Goal: Information Seeking & Learning: Learn about a topic

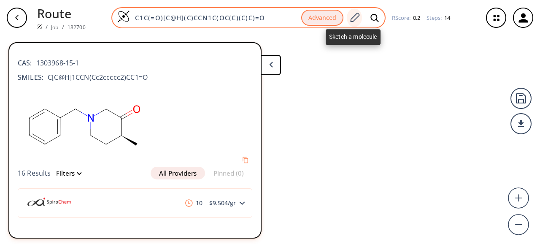
click at [354, 19] on icon at bounding box center [354, 17] width 9 height 9
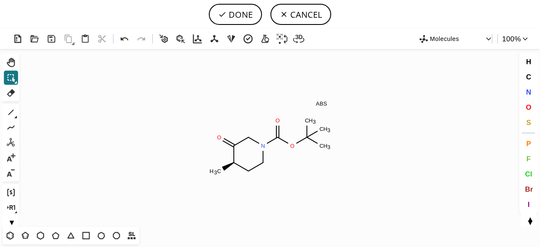
click at [14, 115] on icon at bounding box center [15, 116] width 3 height 3
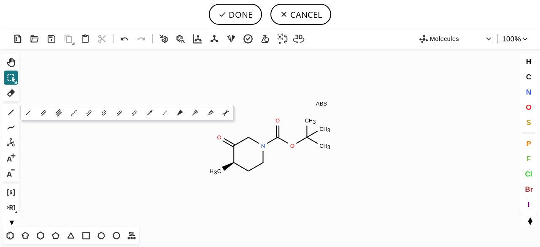
drag, startPoint x: 197, startPoint y: 112, endPoint x: 223, endPoint y: 147, distance: 44.0
click at [199, 113] on icon at bounding box center [195, 112] width 9 height 9
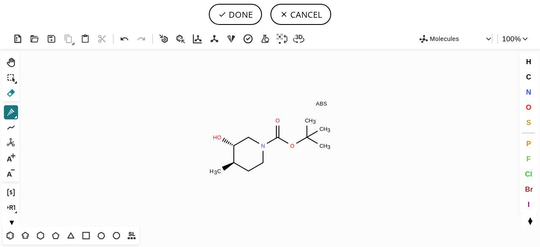
click at [15, 91] on icon at bounding box center [10, 92] width 11 height 11
click at [277, 136] on icon at bounding box center [277, 131] width 3 height 11
click at [305, 134] on circle at bounding box center [306, 137] width 11 height 11
click at [293, 146] on tspan "O" at bounding box center [292, 145] width 4 height 6
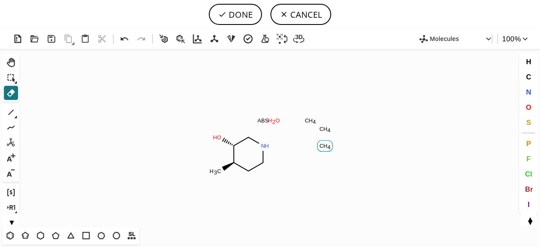
click at [326, 145] on tspan "H" at bounding box center [325, 145] width 4 height 6
click at [326, 134] on icon "Created with [PERSON_NAME] 2.3.0 O H 2 N H O H C H 3 ABS C H 4 C H 4" at bounding box center [270, 137] width 494 height 177
click at [326, 132] on rect at bounding box center [324, 129] width 15 height 11
click at [12, 91] on icon at bounding box center [11, 93] width 8 height 8
click at [309, 121] on tspan "H" at bounding box center [311, 120] width 4 height 6
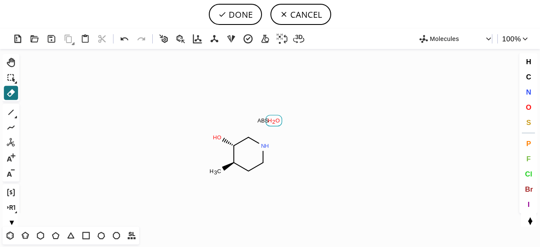
click at [274, 120] on tspan "2" at bounding box center [273, 121] width 3 height 6
click at [234, 11] on button "DONE" at bounding box center [235, 14] width 53 height 21
type input "C1NCC[C@@H](C)[C@@H]1O"
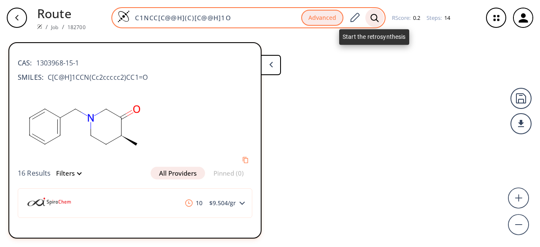
click at [377, 15] on icon at bounding box center [374, 17] width 8 height 9
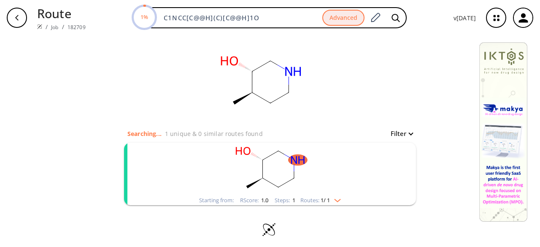
click at [358, 166] on rect "clusters" at bounding box center [269, 168] width 219 height 53
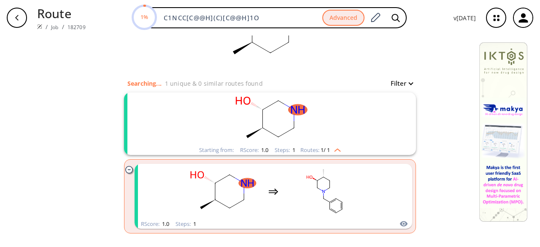
scroll to position [83, 0]
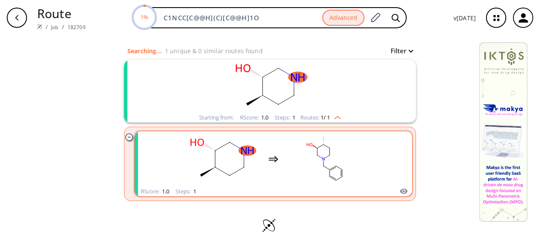
click at [357, 169] on rect "clusters" at bounding box center [325, 158] width 76 height 53
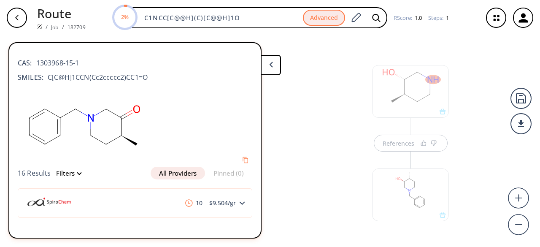
scroll to position [14, 0]
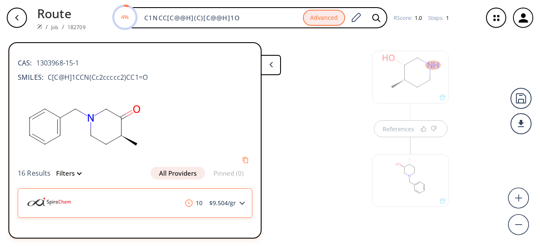
click at [198, 208] on div "10 $ 9.504 /gr" at bounding box center [135, 203] width 234 height 30
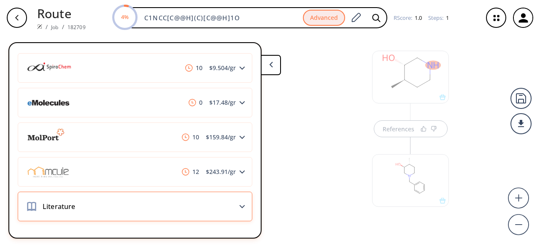
scroll to position [132, 0]
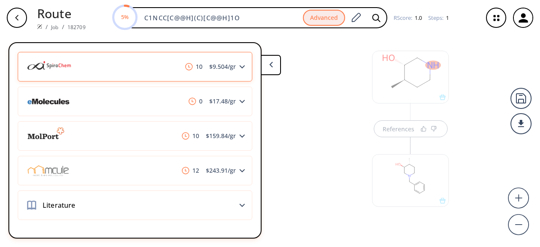
click at [111, 73] on div "10 $ 9.504 /gr" at bounding box center [135, 67] width 234 height 30
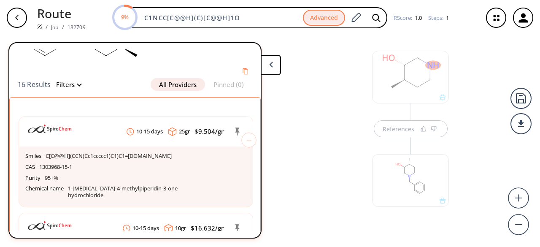
scroll to position [0, 0]
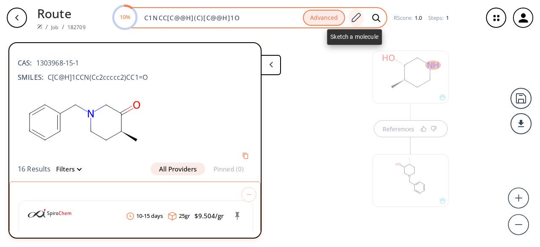
click at [355, 18] on icon at bounding box center [355, 17] width 11 height 11
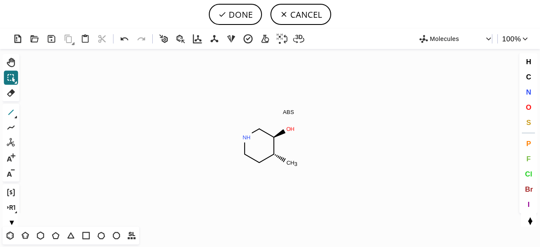
click at [8, 110] on icon at bounding box center [10, 112] width 11 height 11
click at [11, 236] on icon at bounding box center [10, 235] width 11 height 11
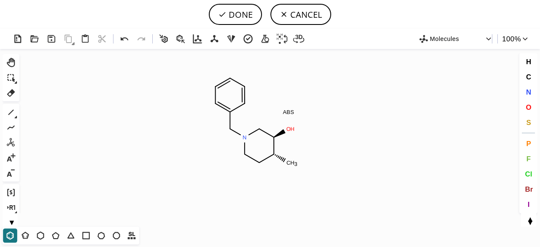
click at [237, 17] on button "DONE" at bounding box center [235, 14] width 53 height 21
type input "C1[C@@H](O)[C@H](C)CCN1CC1C=CC=CC=1"
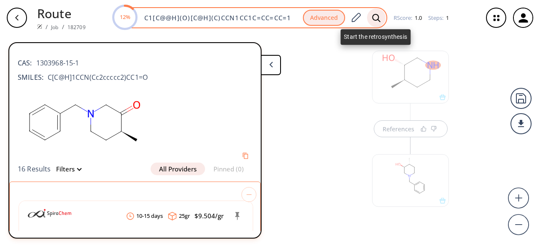
click at [374, 16] on icon at bounding box center [376, 17] width 8 height 9
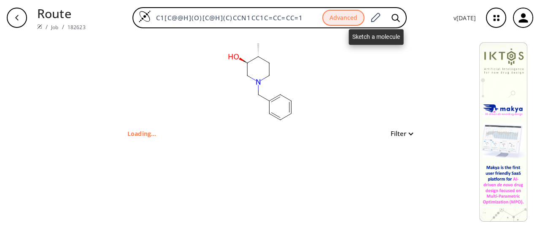
type input "C1[C@@H](C)[C@H](O)CN(CC2C=CC=CC=2)C1"
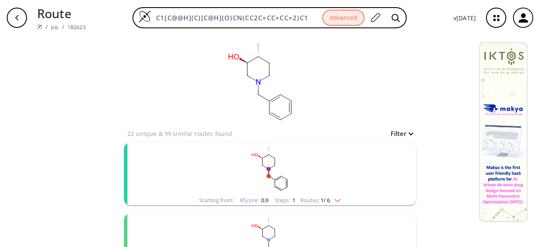
click at [331, 179] on rect "clusters" at bounding box center [269, 168] width 219 height 53
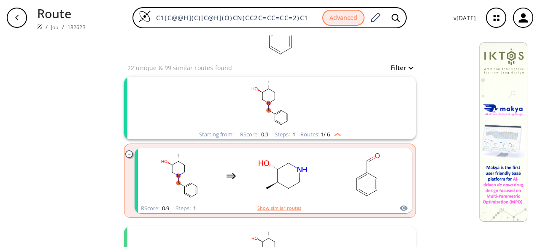
scroll to position [84, 0]
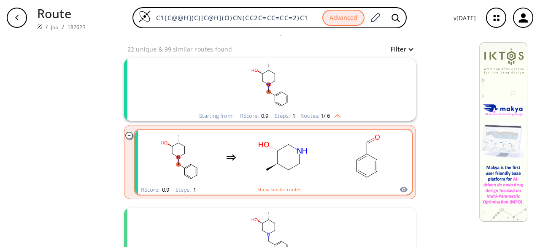
click at [332, 178] on rect "clusters" at bounding box center [367, 157] width 76 height 53
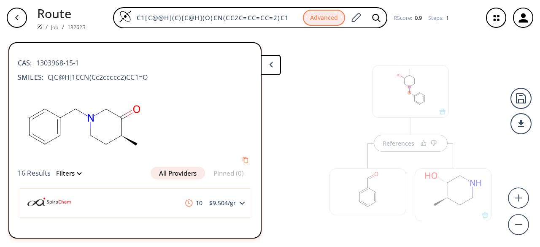
scroll to position [14, 0]
click at [462, 194] on div at bounding box center [452, 180] width 77 height 53
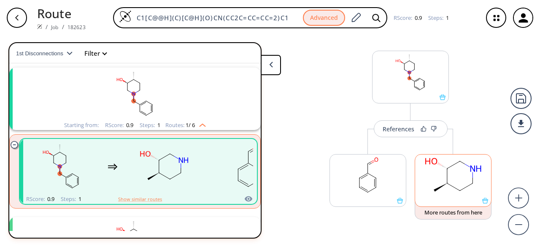
scroll to position [19, 0]
click at [462, 194] on rect at bounding box center [453, 175] width 76 height 43
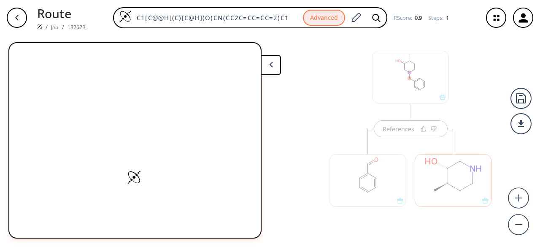
scroll to position [0, 0]
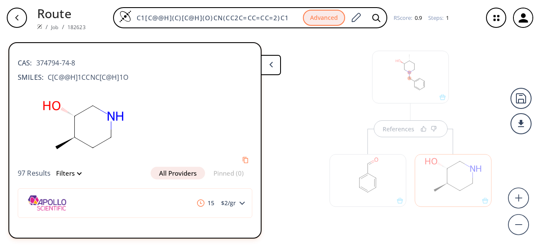
click at [20, 62] on b "CAS:" at bounding box center [25, 63] width 14 height 10
drag, startPoint x: 36, startPoint y: 60, endPoint x: 81, endPoint y: 62, distance: 44.7
click at [81, 62] on div "CAS: 374794-74-8" at bounding box center [135, 58] width 234 height 19
copy span "374794-74-8"
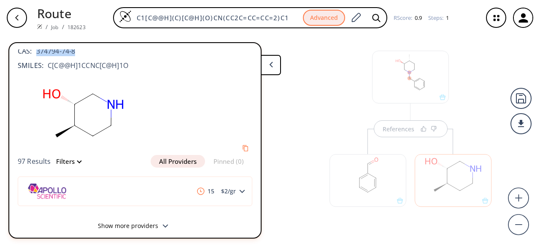
scroll to position [18, 0]
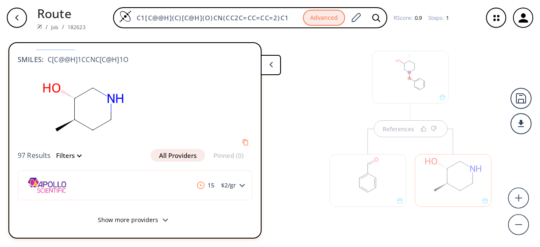
click at [152, 219] on button "Show more providers" at bounding box center [135, 221] width 234 height 20
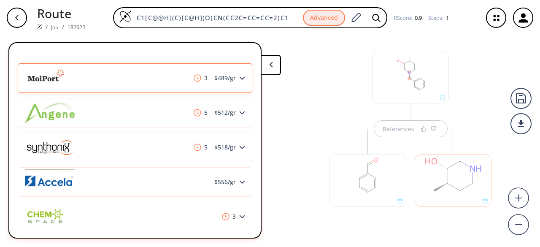
scroll to position [439, 0]
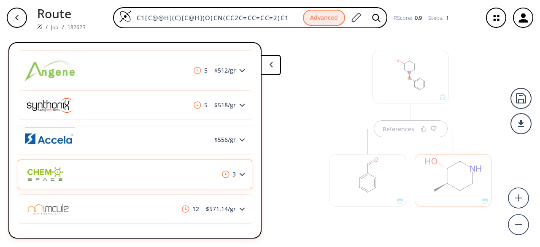
click at [136, 175] on div "3" at bounding box center [135, 174] width 234 height 30
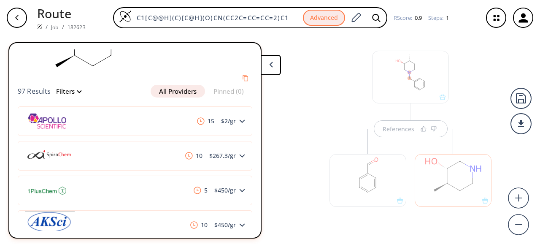
scroll to position [84, 0]
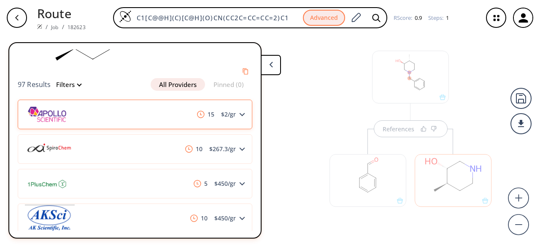
click at [185, 119] on div "15 $ 2 /gr" at bounding box center [135, 114] width 234 height 30
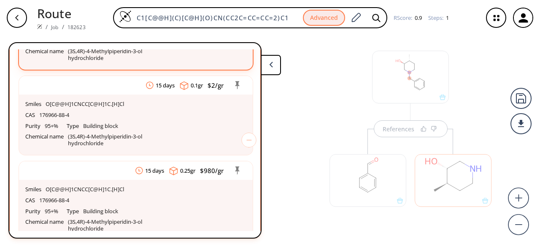
scroll to position [211, 0]
click at [13, 17] on div "button" at bounding box center [17, 18] width 20 height 20
